Goal: Find specific page/section: Find specific page/section

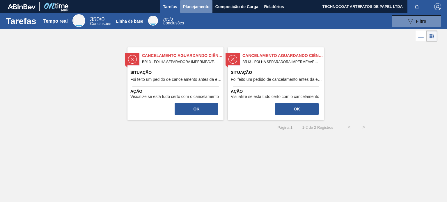
click at [204, 6] on font "Planejamento" at bounding box center [196, 6] width 26 height 5
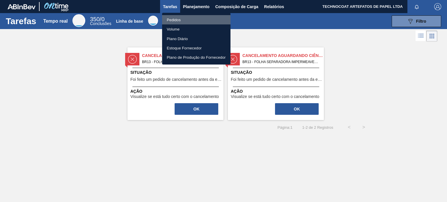
click at [192, 19] on li "Pedidos" at bounding box center [196, 19] width 68 height 9
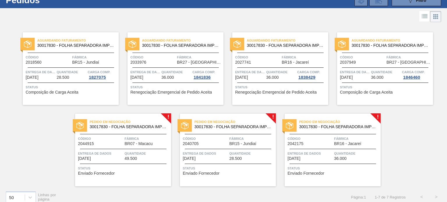
scroll to position [26, 0]
